Goal: Register for event/course

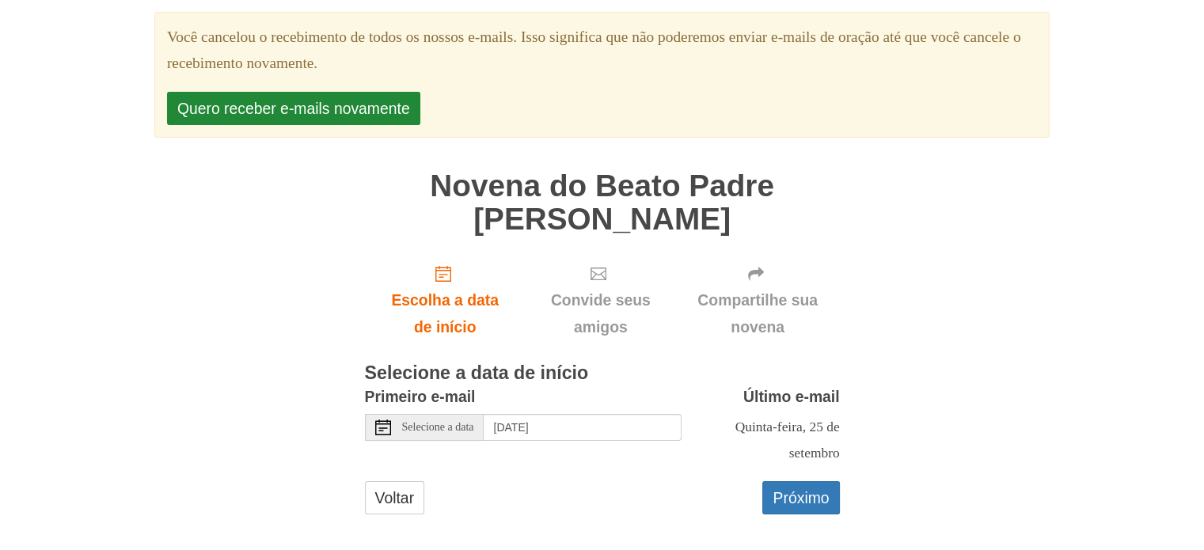
scroll to position [190, 0]
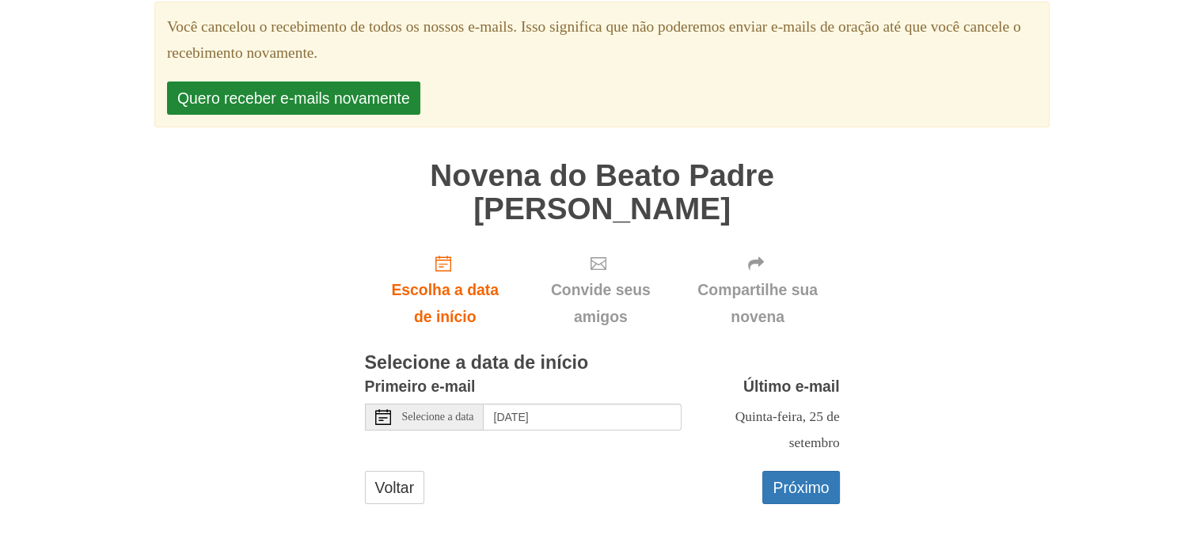
click at [381, 409] on use at bounding box center [383, 417] width 16 height 16
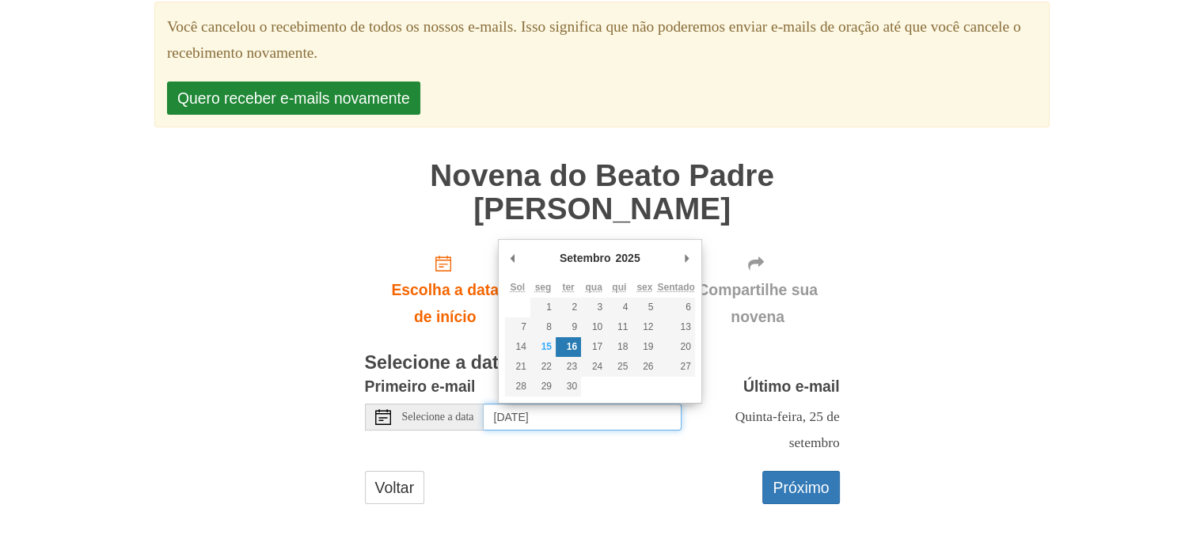
click at [571, 341] on font "16" at bounding box center [572, 346] width 10 height 11
click at [576, 482] on div "Voltar Próximo" at bounding box center [602, 495] width 475 height 49
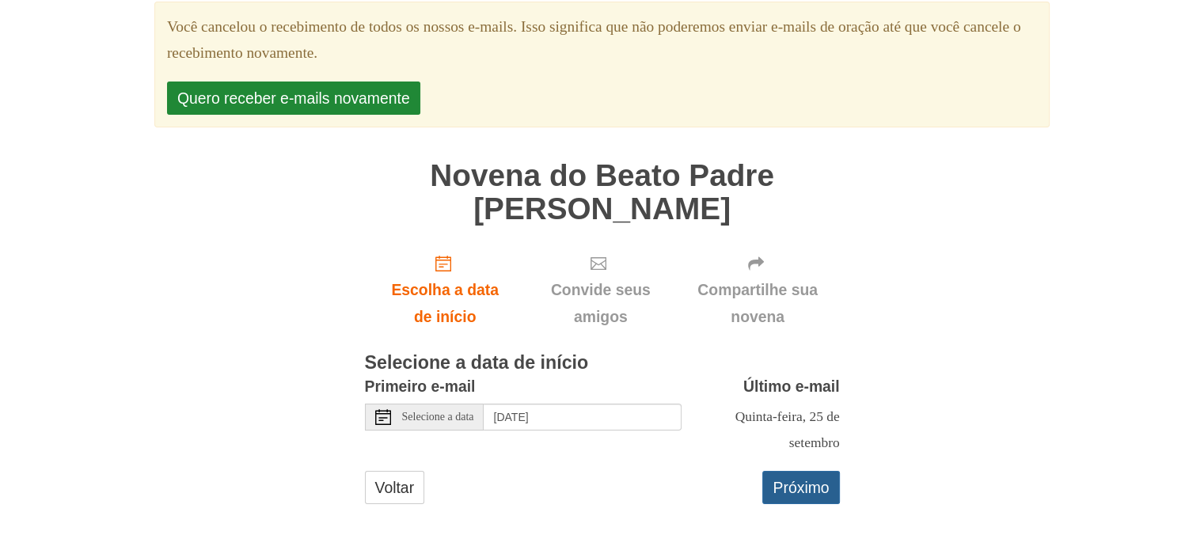
click at [810, 490] on font "Próximo" at bounding box center [800, 487] width 56 height 17
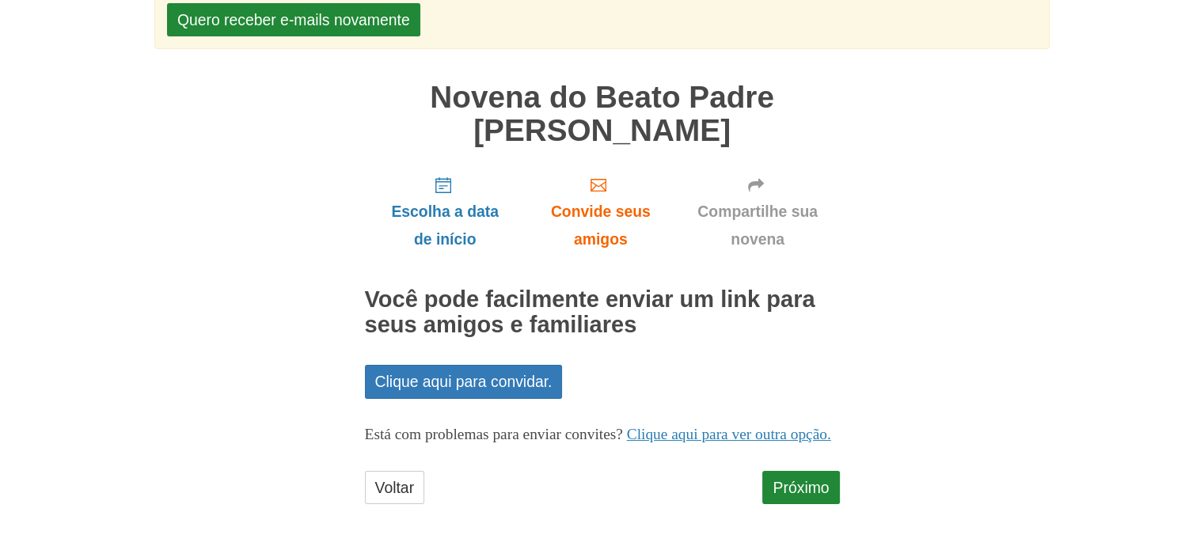
scroll to position [203, 0]
click at [869, 462] on div "Reze Mais Novenas O lembrete original da novena Você cancelou o recebimento de …" at bounding box center [602, 186] width 926 height 728
